Goal: Navigation & Orientation: Find specific page/section

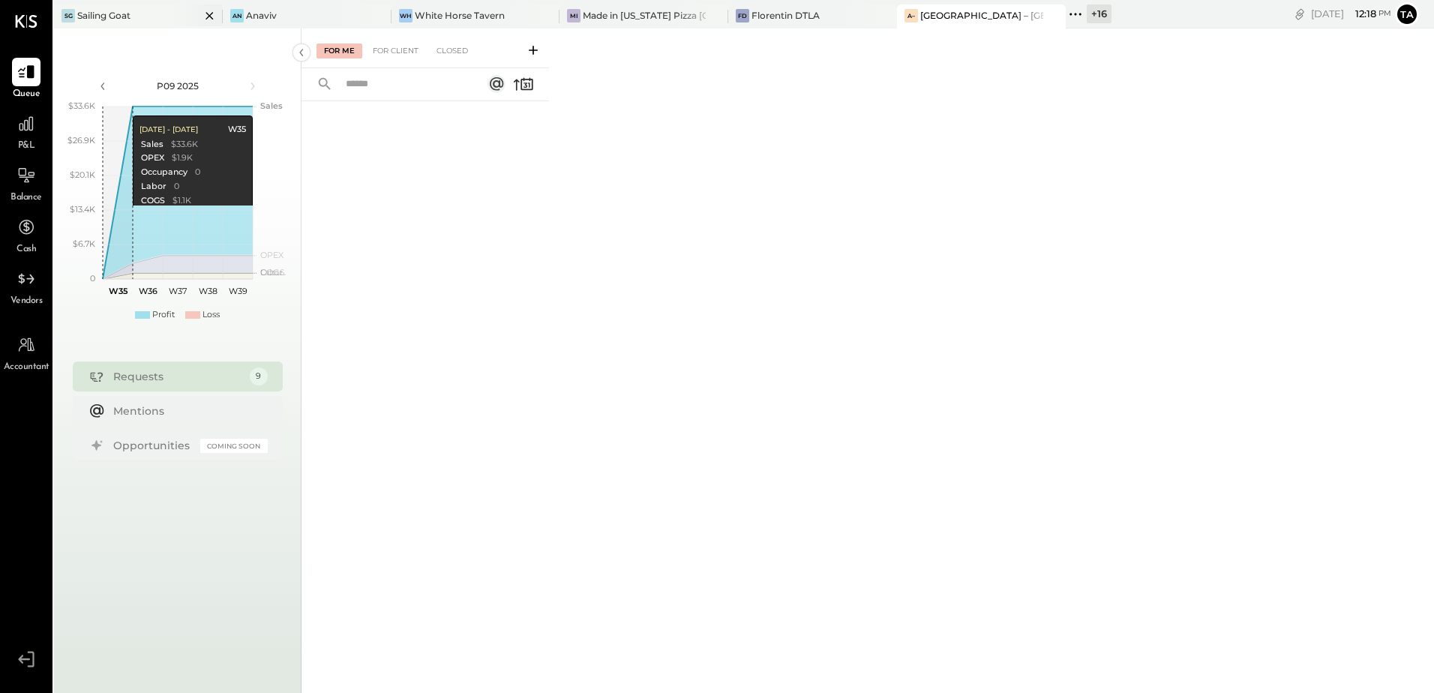
click at [111, 17] on div "Sailing Goat" at bounding box center [103, 15] width 53 height 13
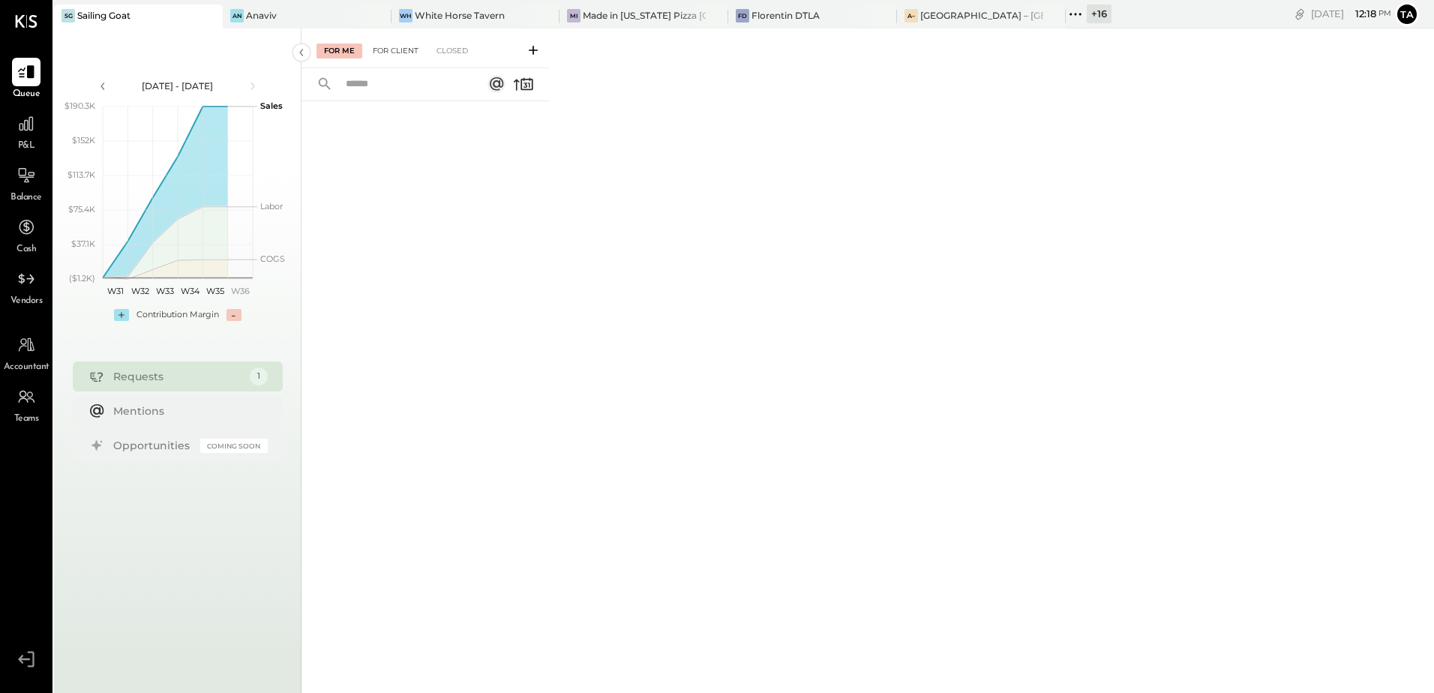
click at [403, 50] on div "For Client" at bounding box center [395, 51] width 61 height 15
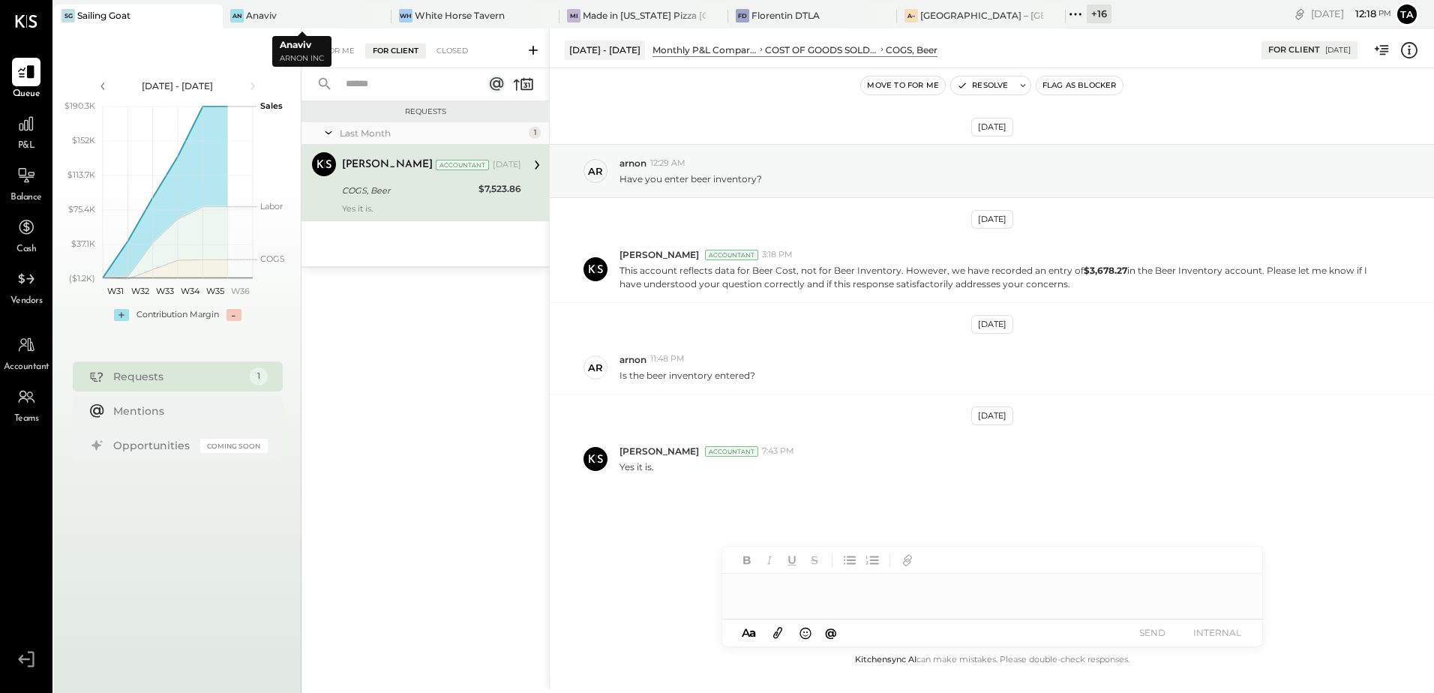
click at [384, 201] on div "[PERSON_NAME] Accountant [DATE] COGS, Beer $7,523.86 Yes it is." at bounding box center [431, 183] width 179 height 62
click at [854, 484] on div "[PERSON_NAME] Accountant 7:43 PM Yes it is." at bounding box center [992, 459] width 884 height 53
click at [267, 20] on div "Anaviv" at bounding box center [261, 15] width 31 height 13
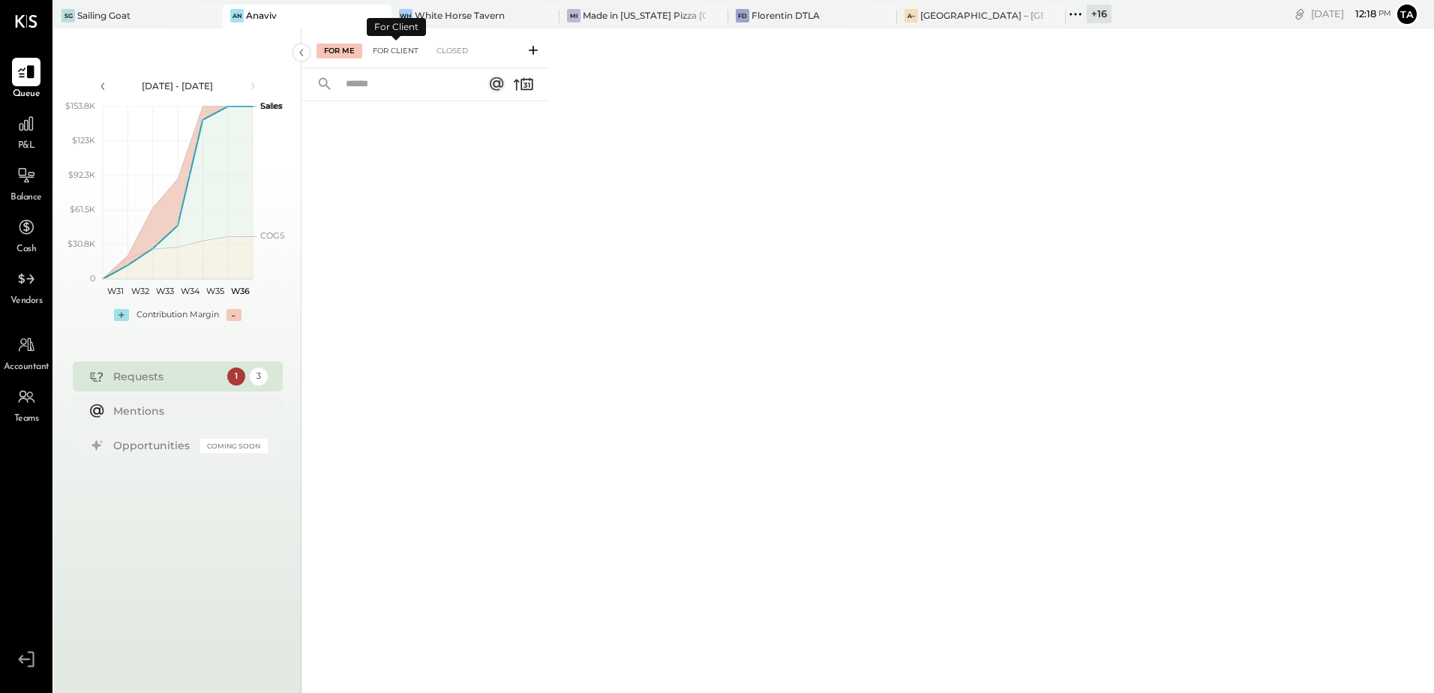
click at [391, 47] on div "For Client" at bounding box center [395, 51] width 61 height 15
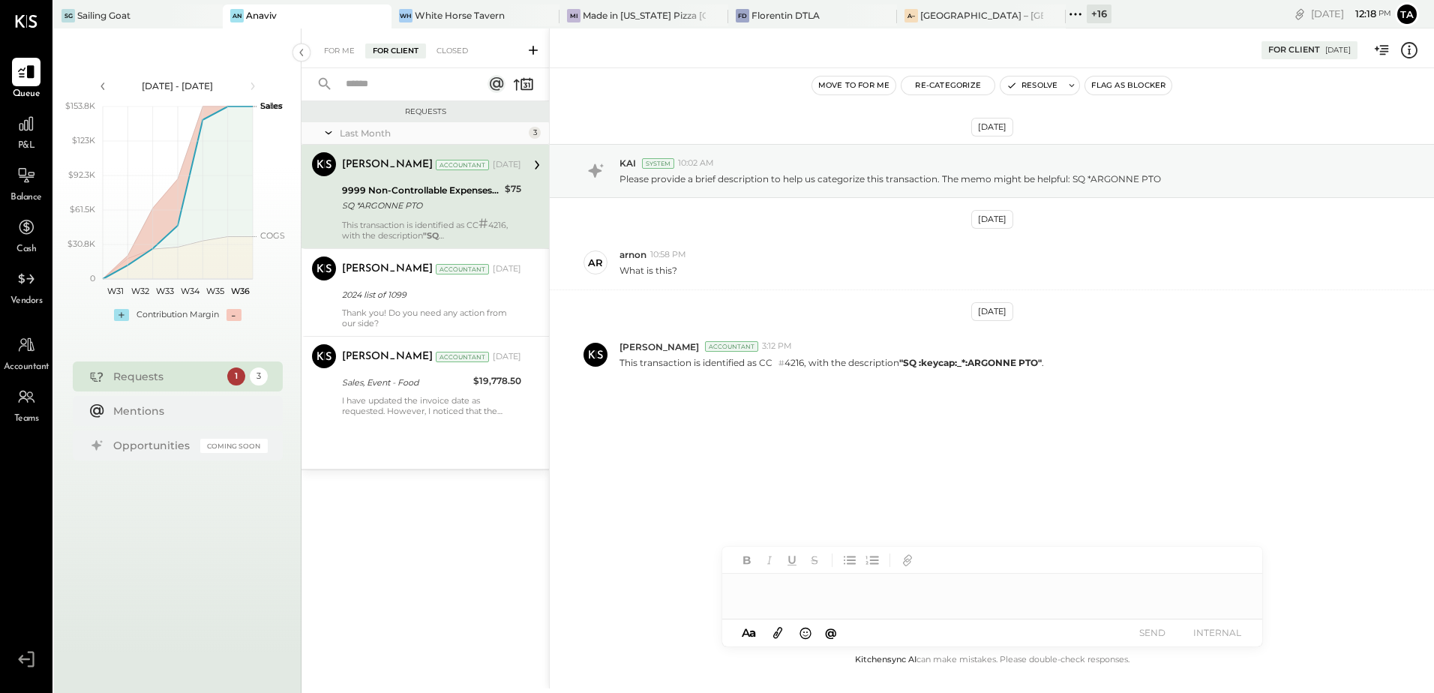
click at [427, 200] on div "SQ *ARGONNE PTO" at bounding box center [421, 205] width 158 height 15
click at [428, 299] on div "2024 list of 1099" at bounding box center [429, 294] width 175 height 15
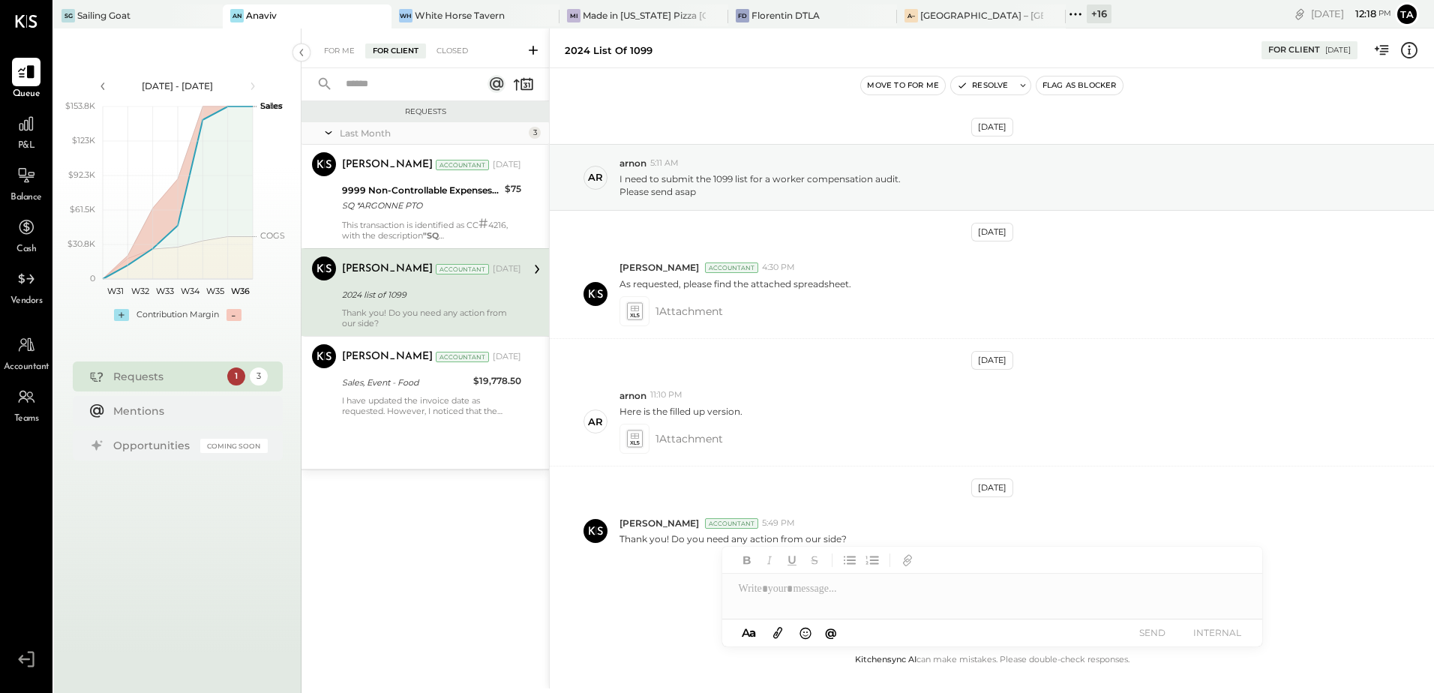
scroll to position [19, 0]
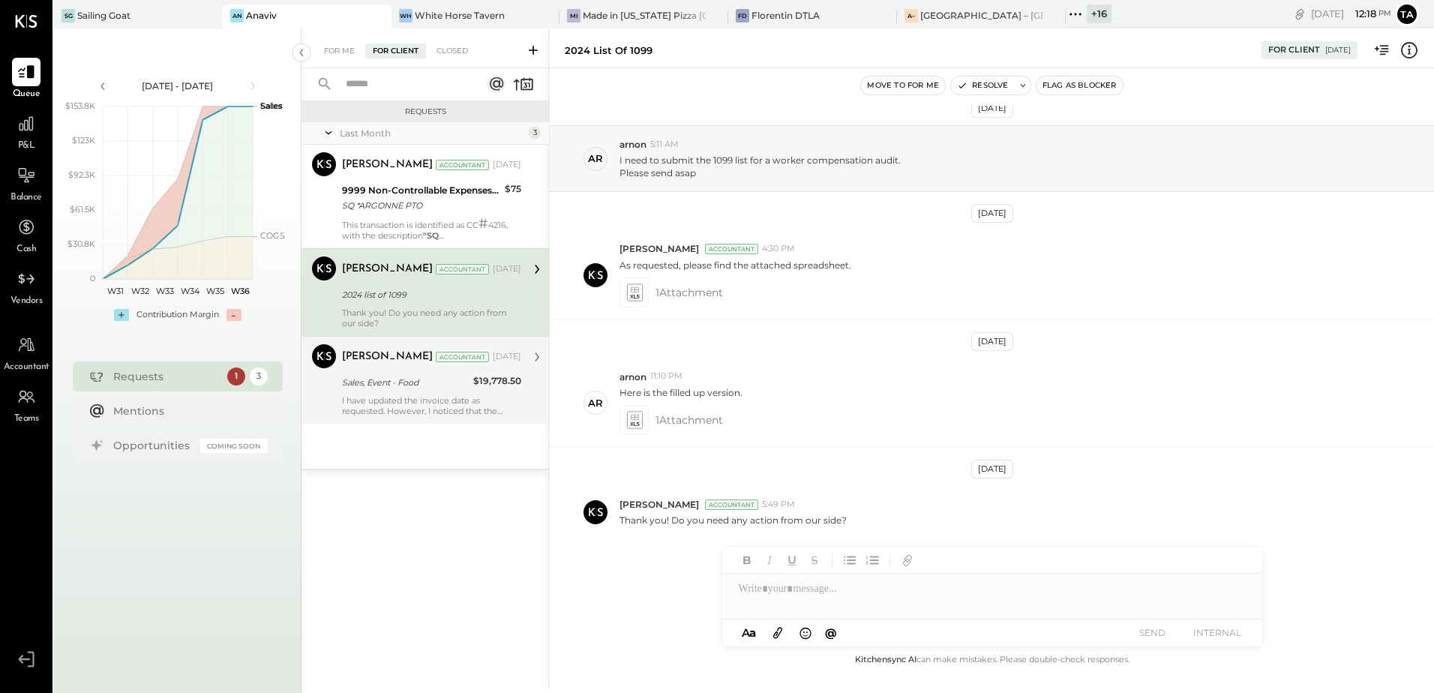
click at [441, 392] on div "[PERSON_NAME] Accountant [DATE] Sales, Event - Food $19,778.50 I have updated t…" at bounding box center [431, 380] width 179 height 72
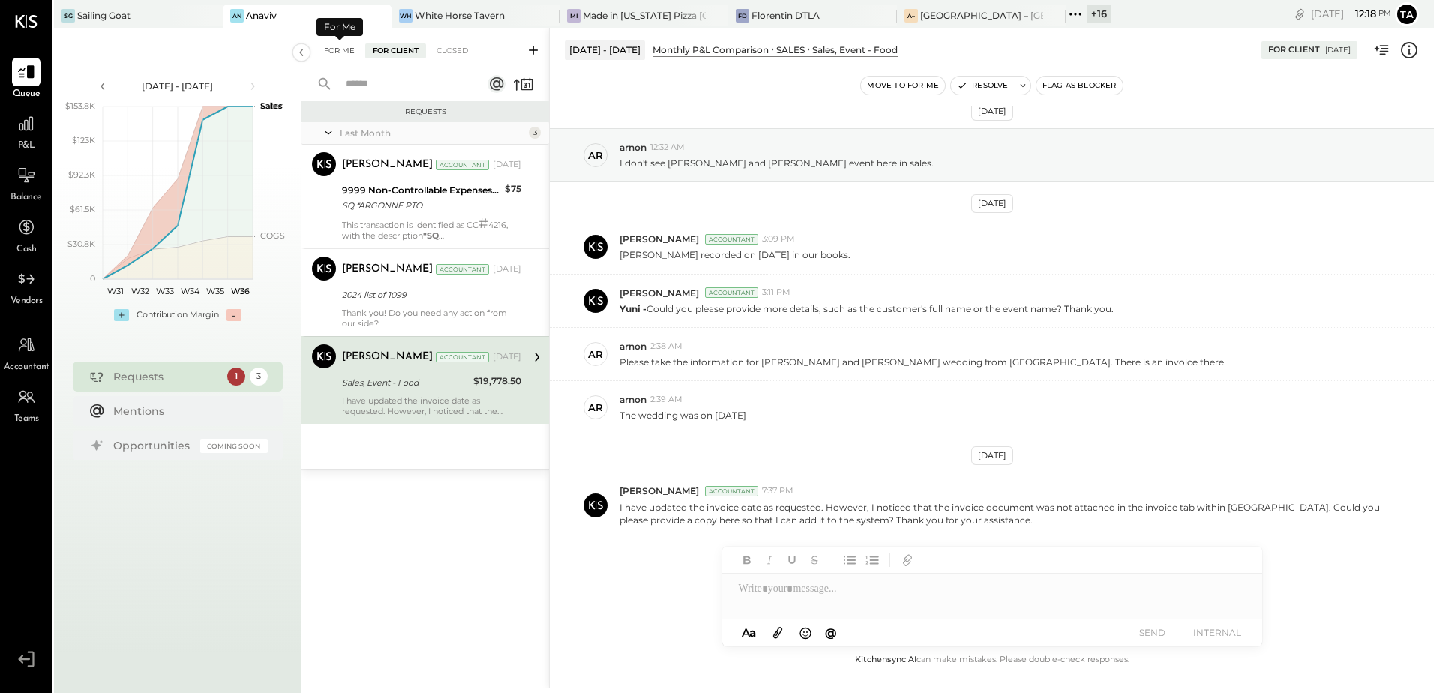
click at [343, 52] on div "For Me" at bounding box center [340, 51] width 46 height 15
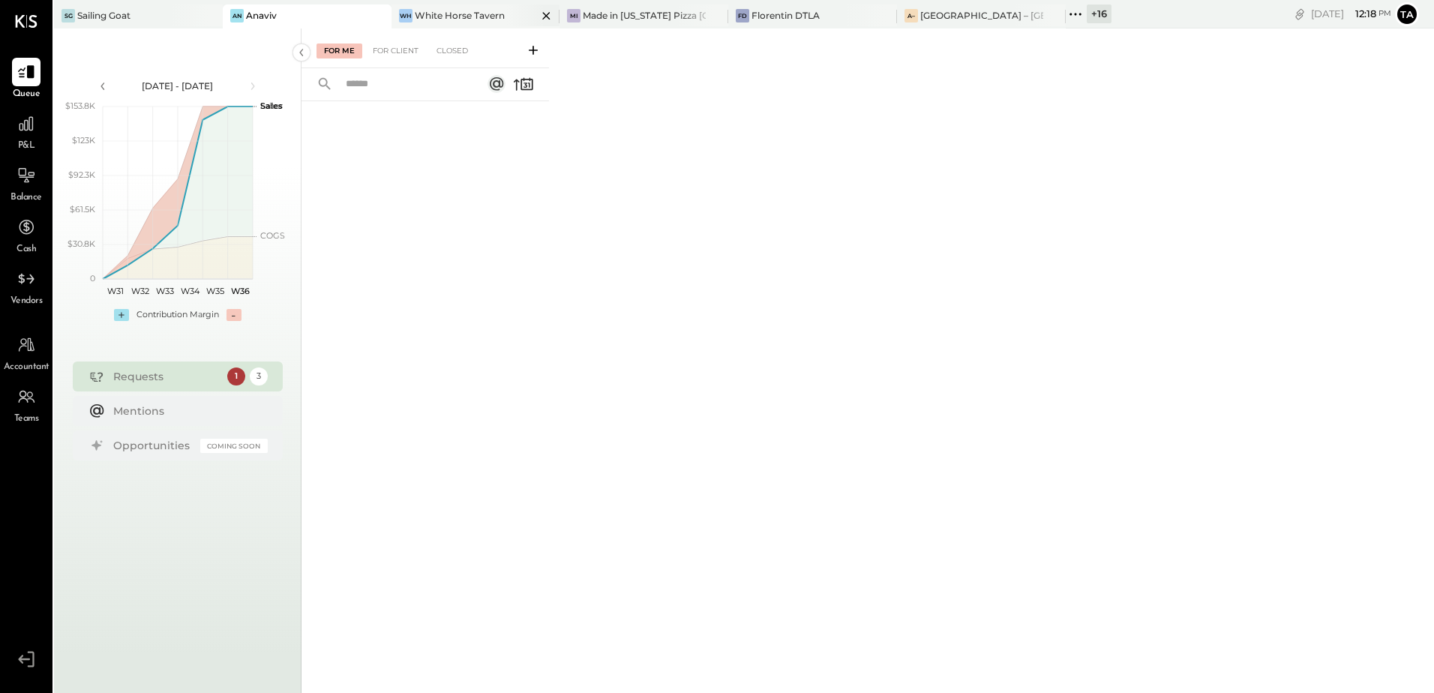
click at [438, 15] on div "White Horse Tavern" at bounding box center [460, 15] width 90 height 13
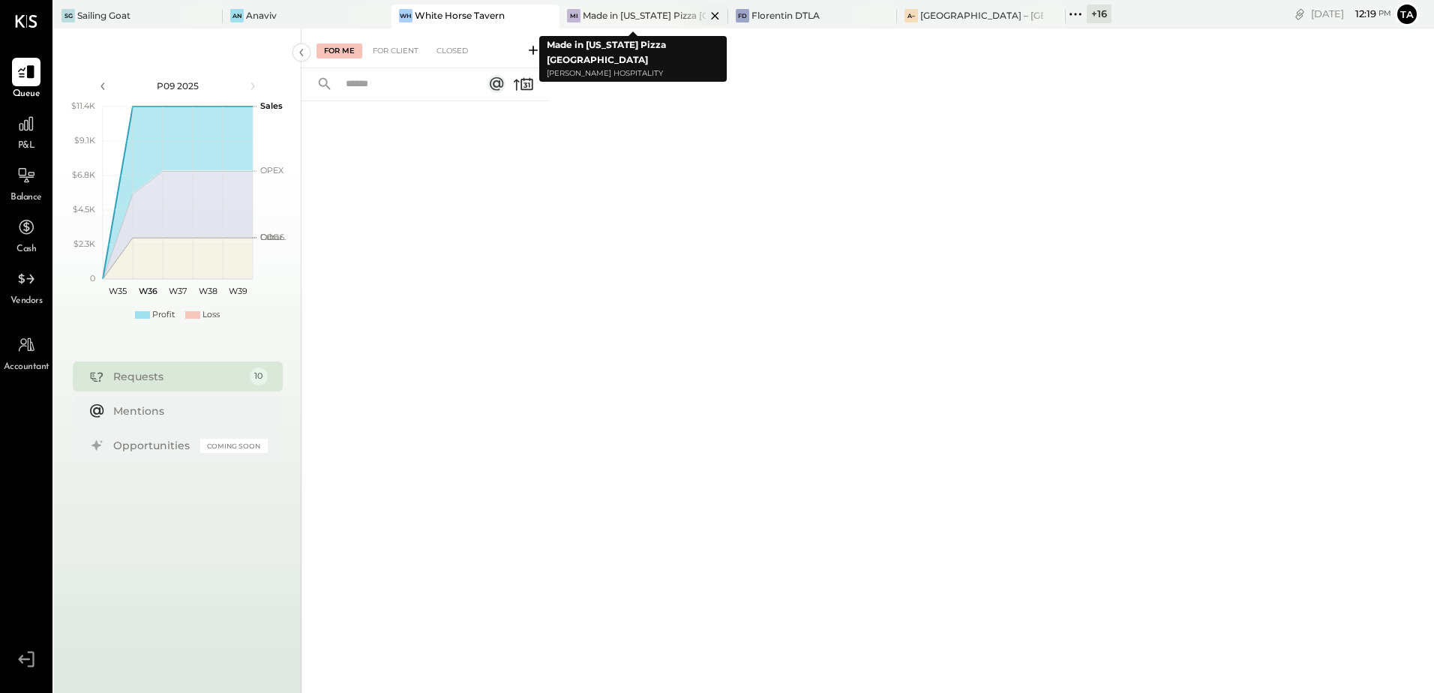
click at [624, 19] on div "Made in [US_STATE] Pizza [GEOGRAPHIC_DATA]" at bounding box center [644, 15] width 123 height 13
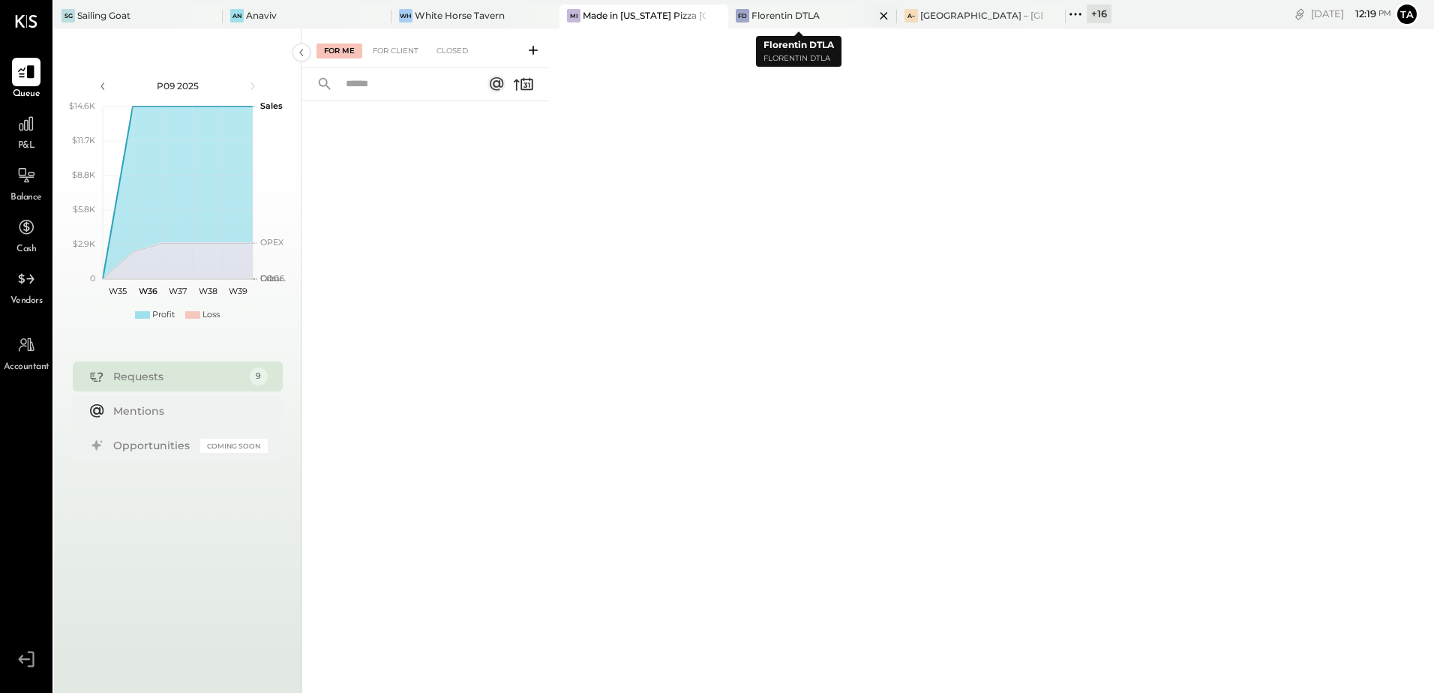
click at [774, 17] on div "Florentin DTLA" at bounding box center [786, 15] width 68 height 13
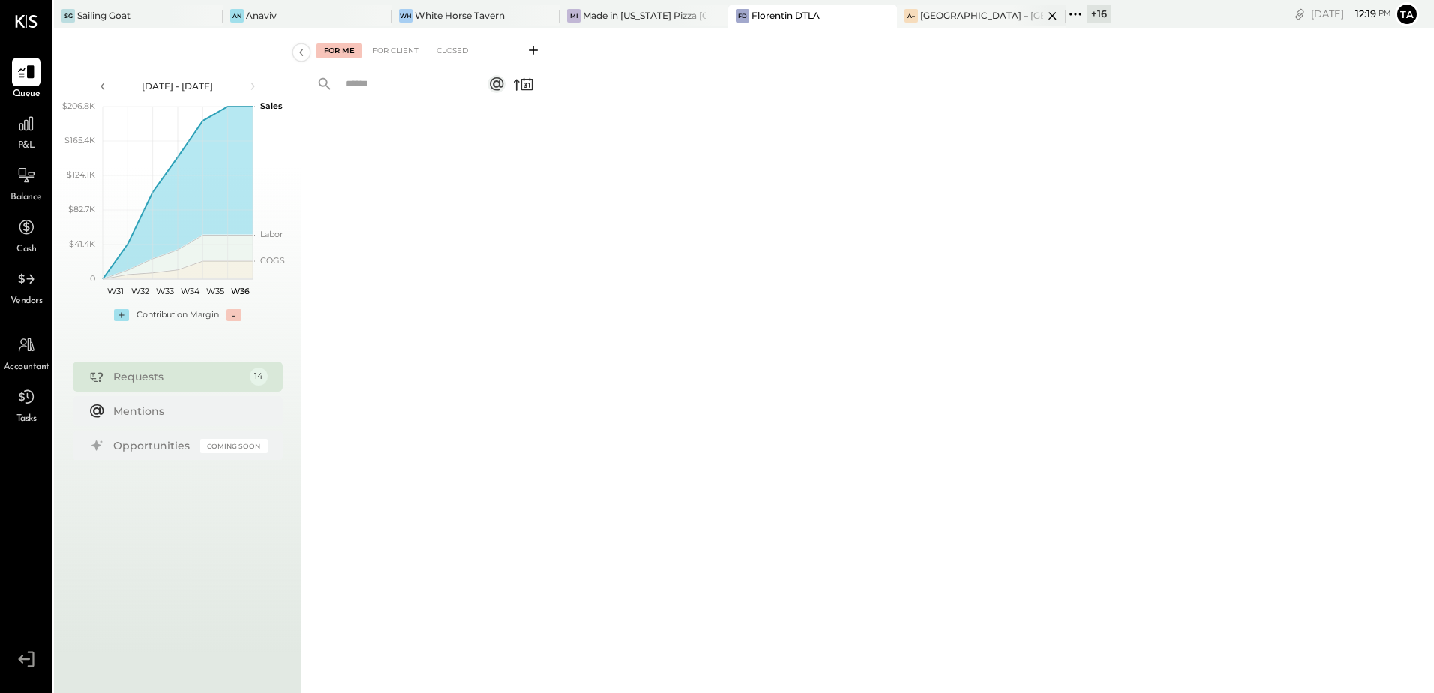
click at [992, 16] on div "[GEOGRAPHIC_DATA] – [GEOGRAPHIC_DATA]" at bounding box center [981, 15] width 123 height 13
